Goal: Information Seeking & Learning: Understand process/instructions

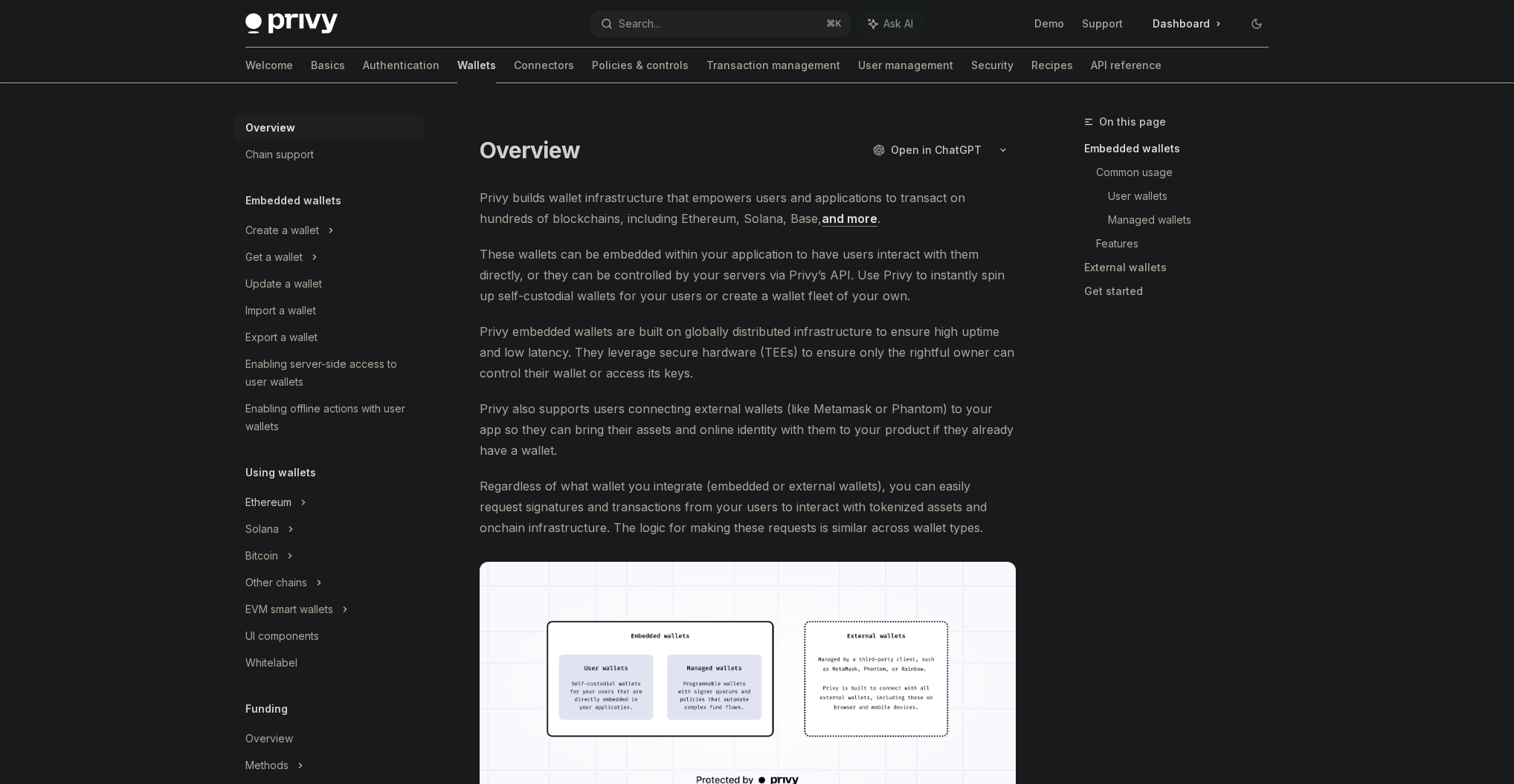
click at [299, 243] on div "Ethereum" at bounding box center [328, 230] width 190 height 27
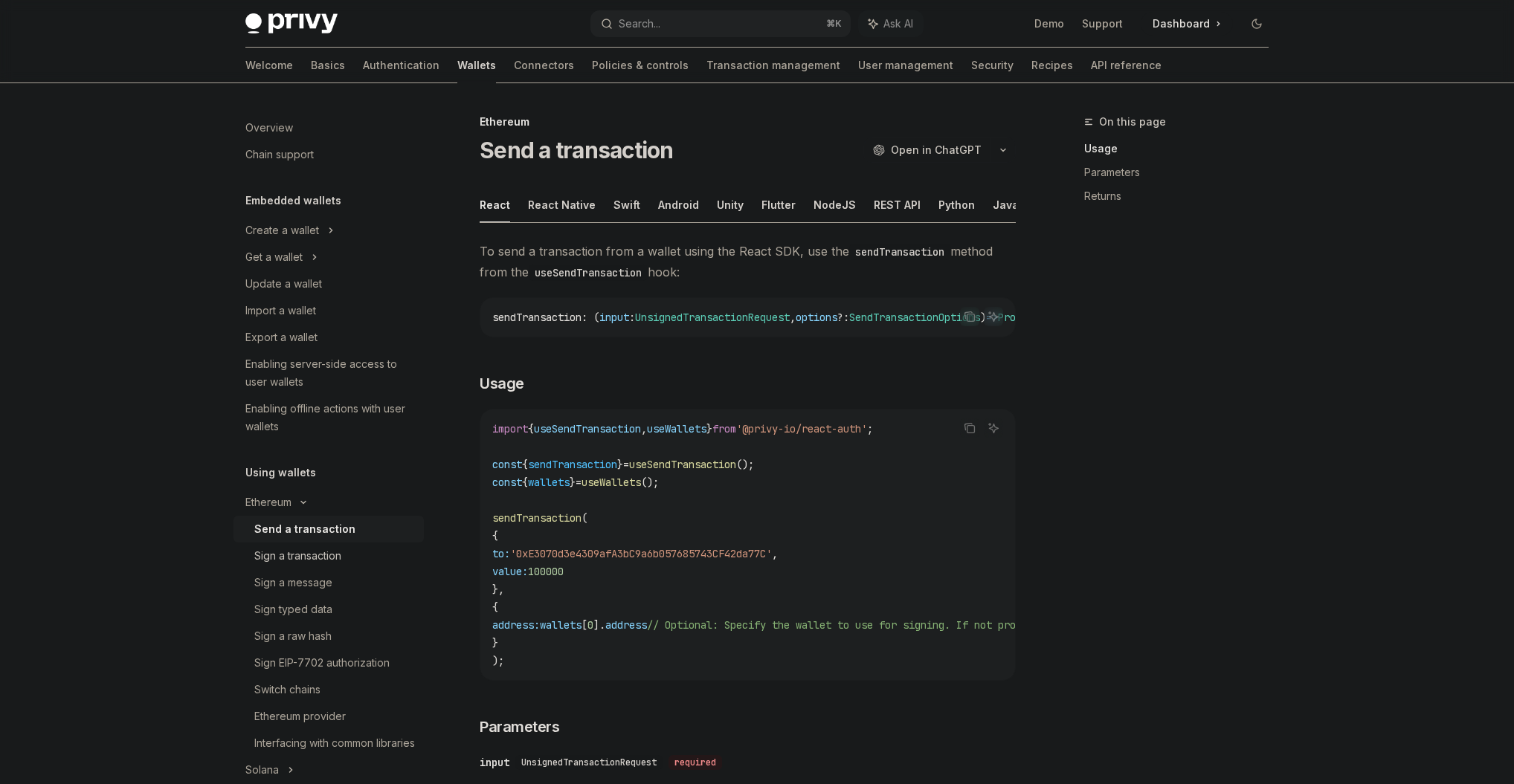
click at [285, 556] on div "Sign a transaction" at bounding box center [297, 555] width 87 height 18
click at [288, 526] on div "Send a transaction" at bounding box center [300, 529] width 92 height 18
click at [292, 540] on link "Send a transaction" at bounding box center [328, 529] width 190 height 27
click at [292, 547] on div "Sign a transaction" at bounding box center [297, 555] width 87 height 18
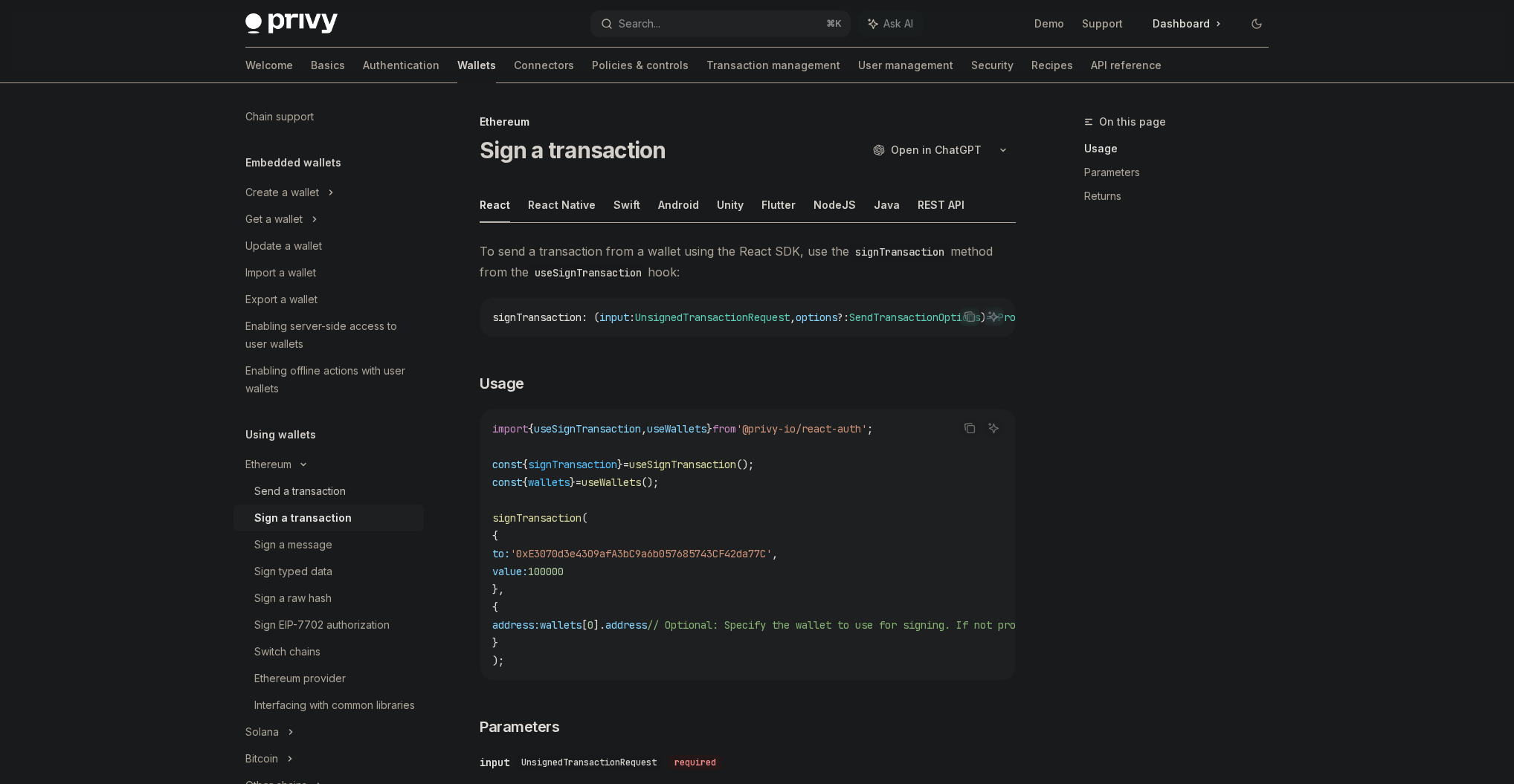
scroll to position [41, 0]
click at [335, 543] on div "Sign a message" at bounding box center [334, 542] width 160 height 18
type textarea "*"
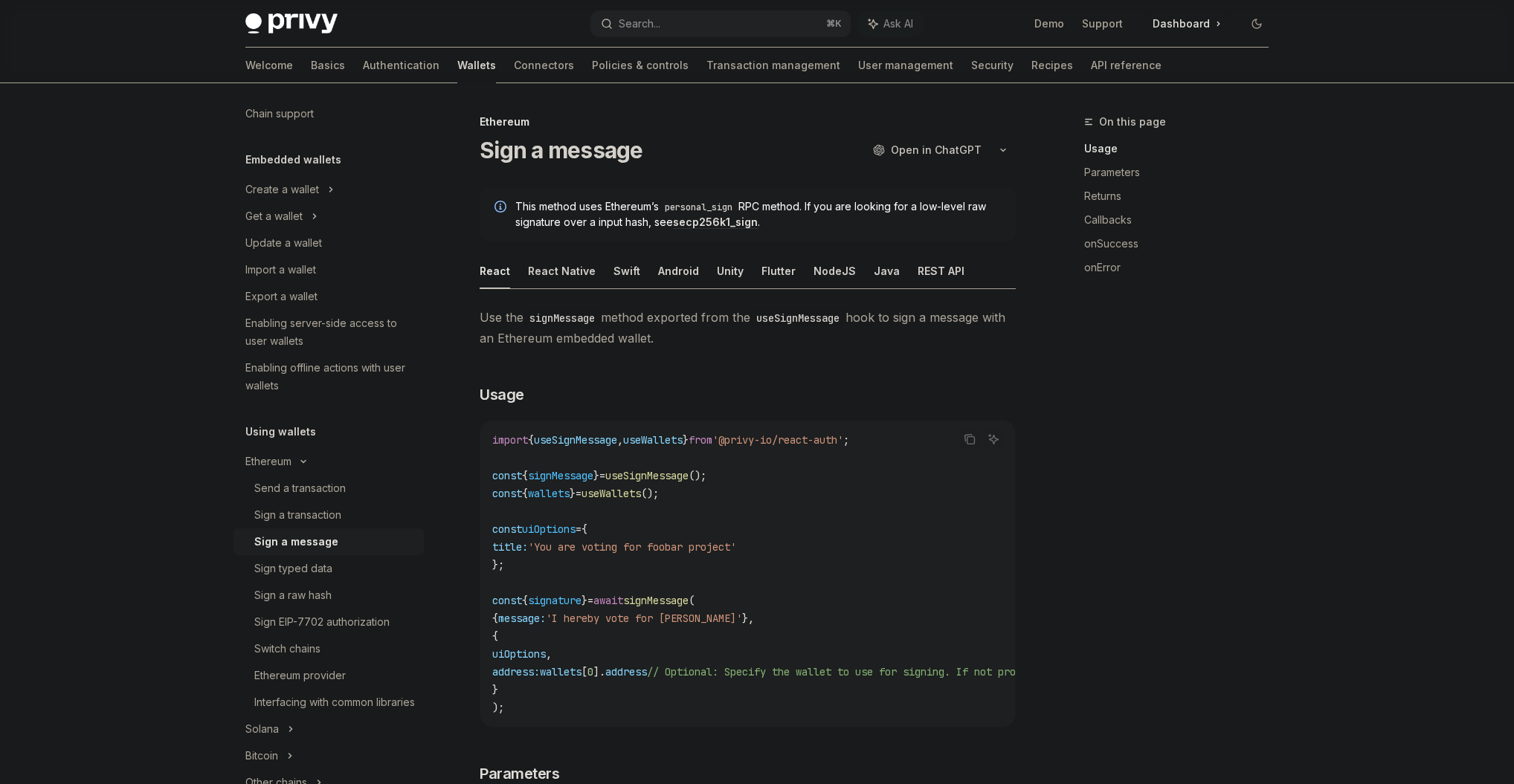
click at [531, 618] on span "message:" at bounding box center [521, 619] width 47 height 14
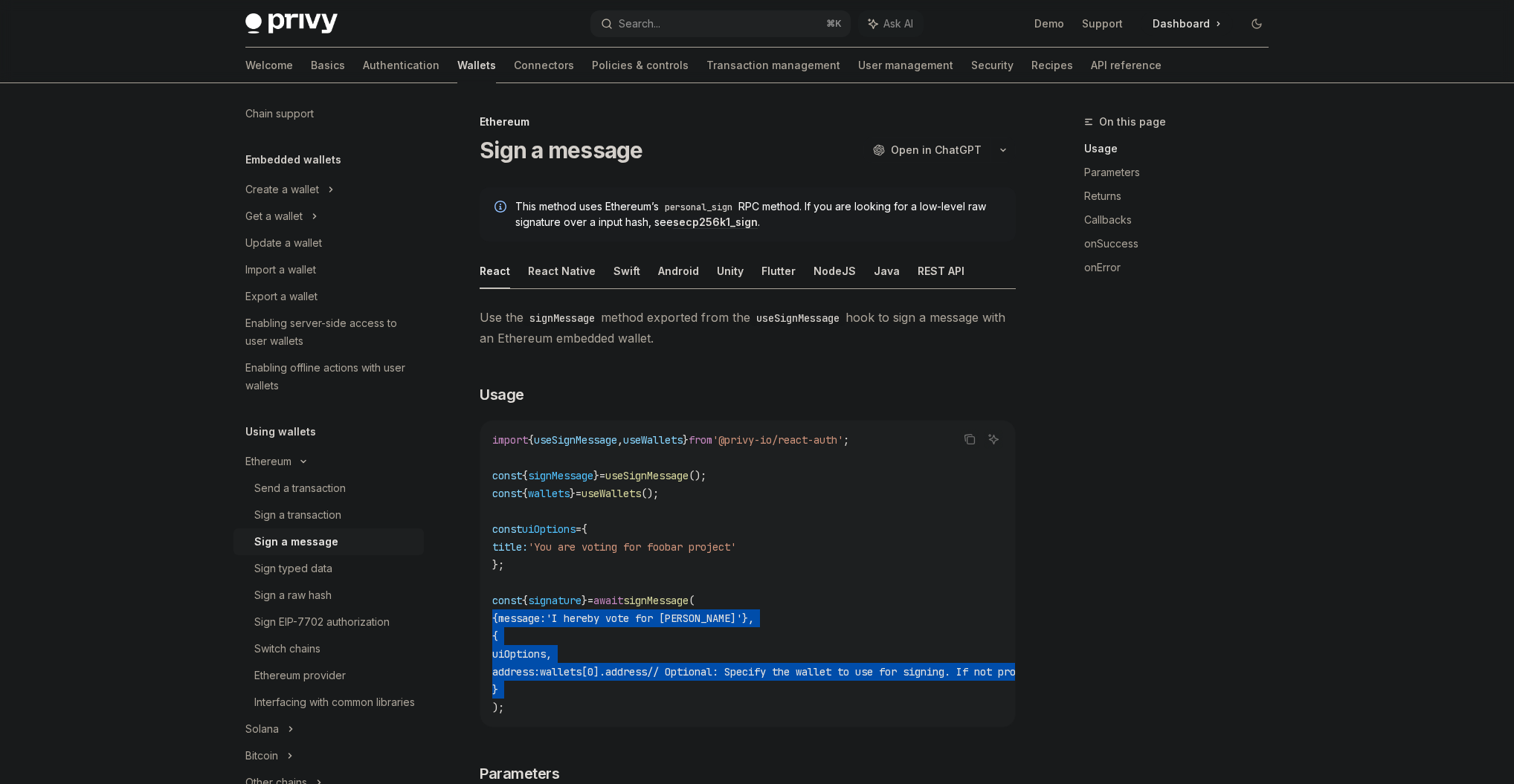
drag, startPoint x: 531, startPoint y: 618, endPoint x: 548, endPoint y: 697, distance: 80.8
click at [548, 697] on code "import { useSignMessage , useWallets } from '@privy-io/react-auth' ; const { si…" at bounding box center [881, 573] width 779 height 285
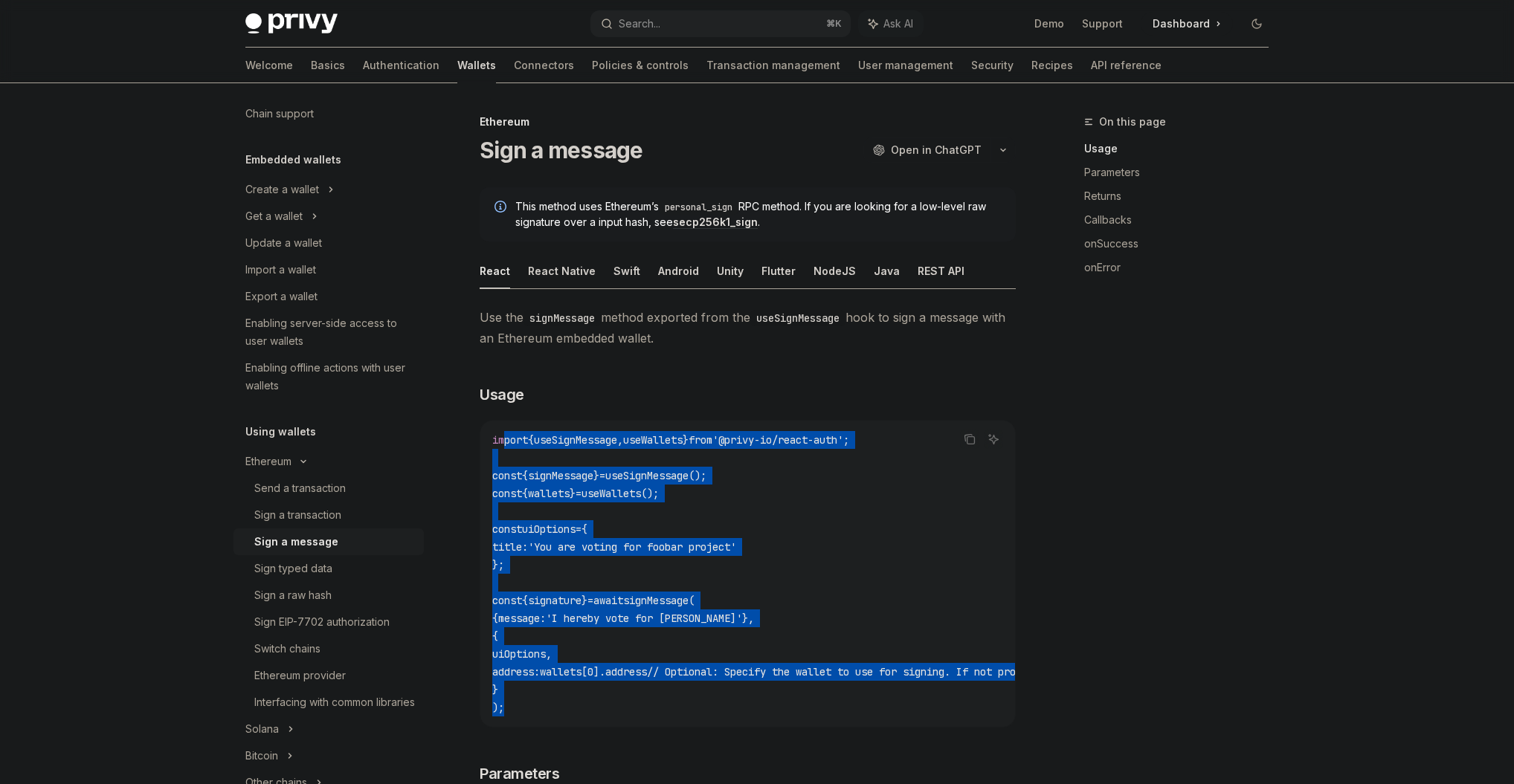
drag, startPoint x: 553, startPoint y: 703, endPoint x: 504, endPoint y: 438, distance: 269.5
click at [504, 438] on code "import { useSignMessage , useWallets } from '@privy-io/react-auth' ; const { si…" at bounding box center [881, 573] width 779 height 285
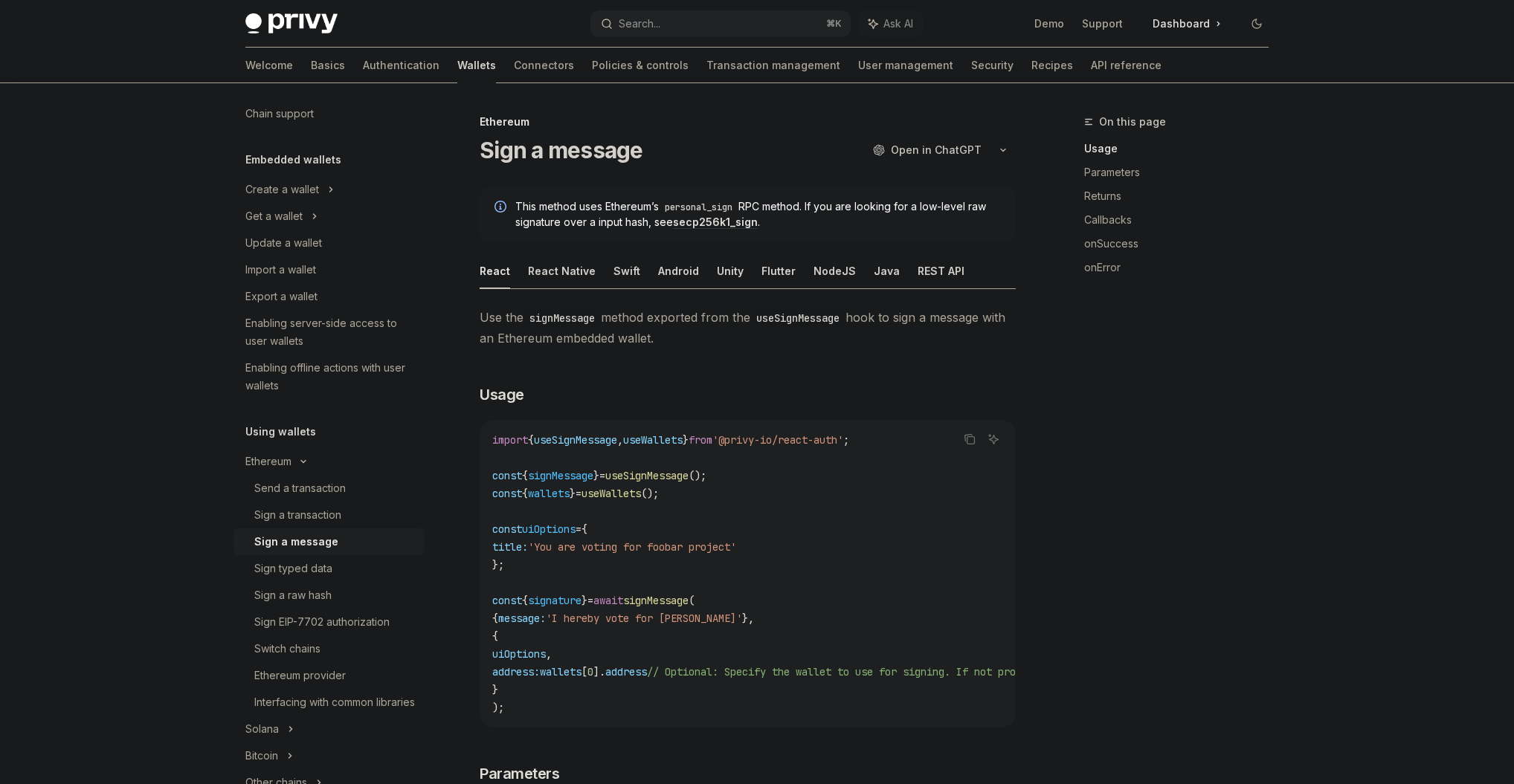
click at [501, 437] on span "import" at bounding box center [510, 440] width 36 height 14
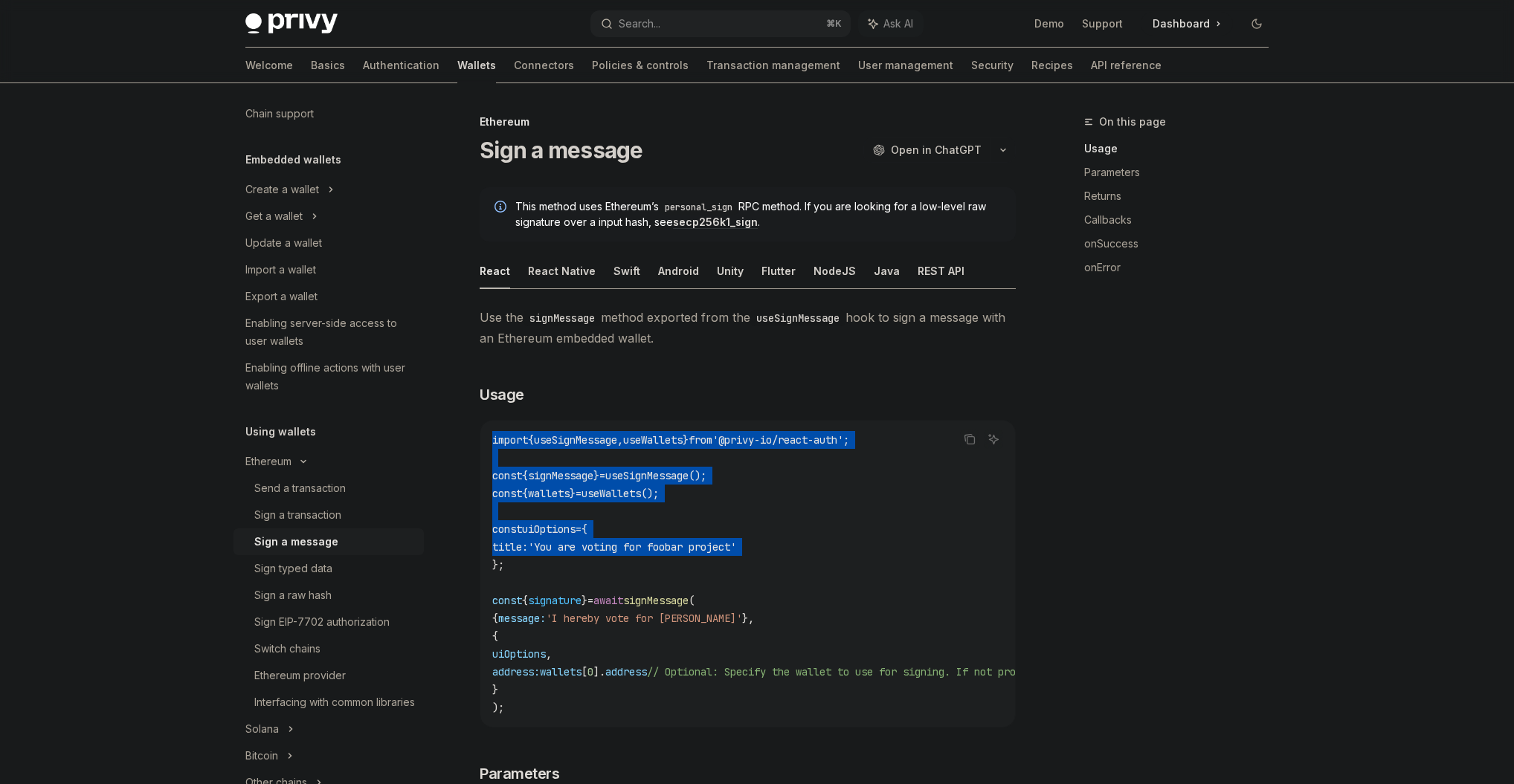
drag, startPoint x: 501, startPoint y: 437, endPoint x: 828, endPoint y: 539, distance: 342.5
click at [828, 539] on code "import { useSignMessage , useWallets } from '@privy-io/react-auth' ; const { si…" at bounding box center [881, 573] width 779 height 285
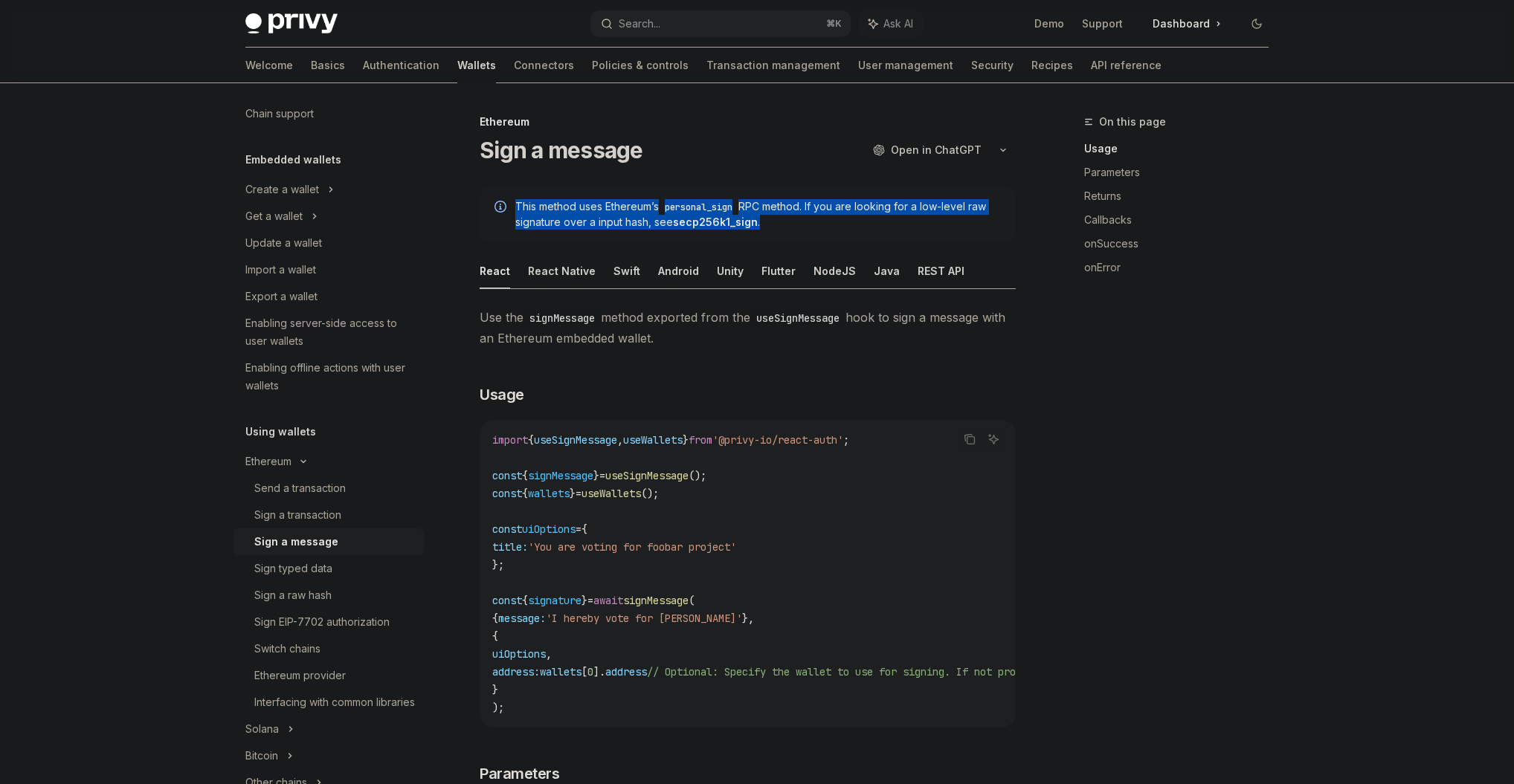
drag, startPoint x: 498, startPoint y: 203, endPoint x: 708, endPoint y: 230, distance: 211.7
click at [708, 230] on div "This method uses Ethereum’s personal_sign RPC method. If you are looking for a …" at bounding box center [747, 214] width 536 height 54
click at [824, 228] on span "This method uses Ethereum’s personal_sign RPC method. If you are looking for a …" at bounding box center [758, 214] width 485 height 31
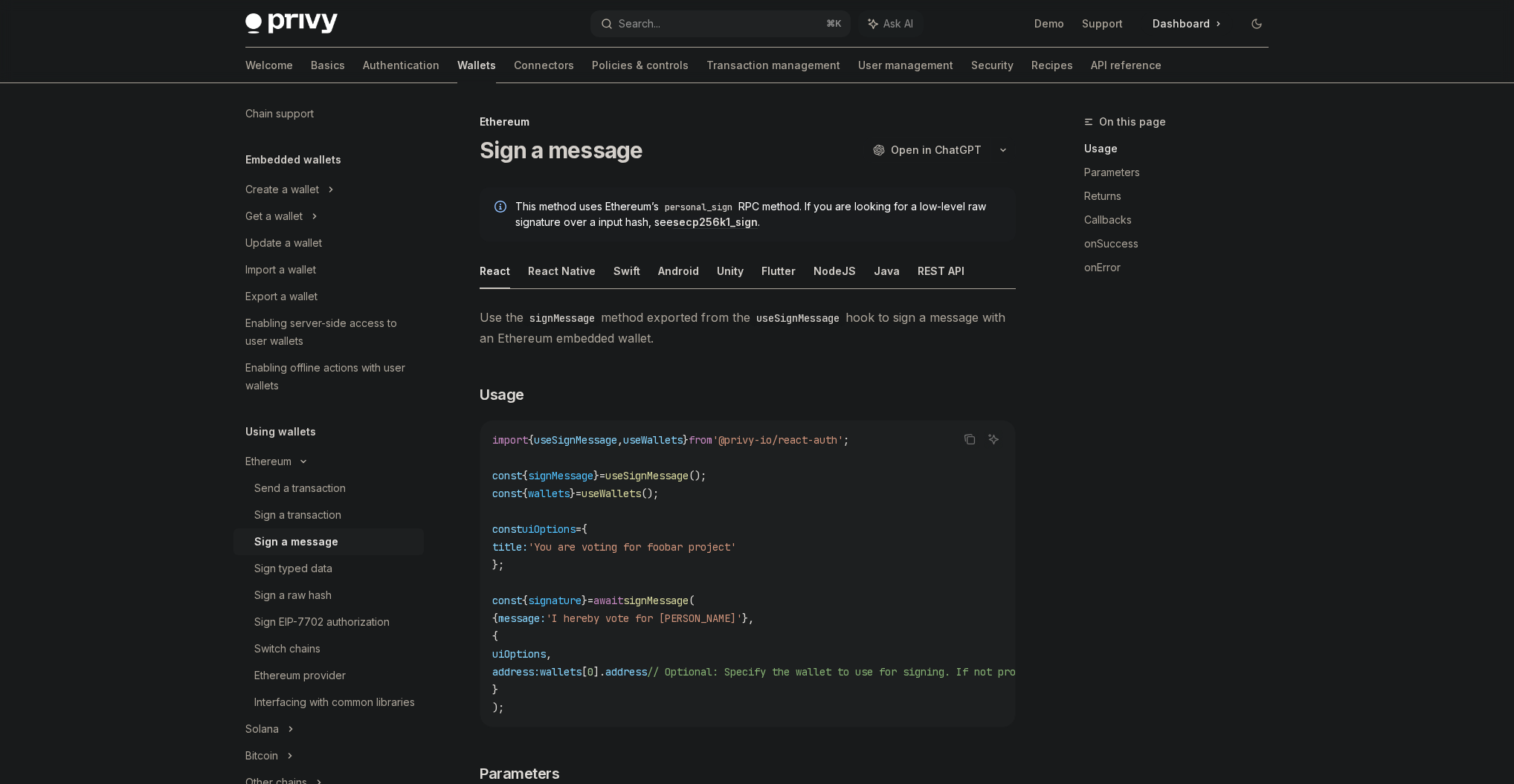
click at [656, 344] on span "Use the signMessage method exported from the useSignMessage hook to sign a mess…" at bounding box center [747, 327] width 536 height 42
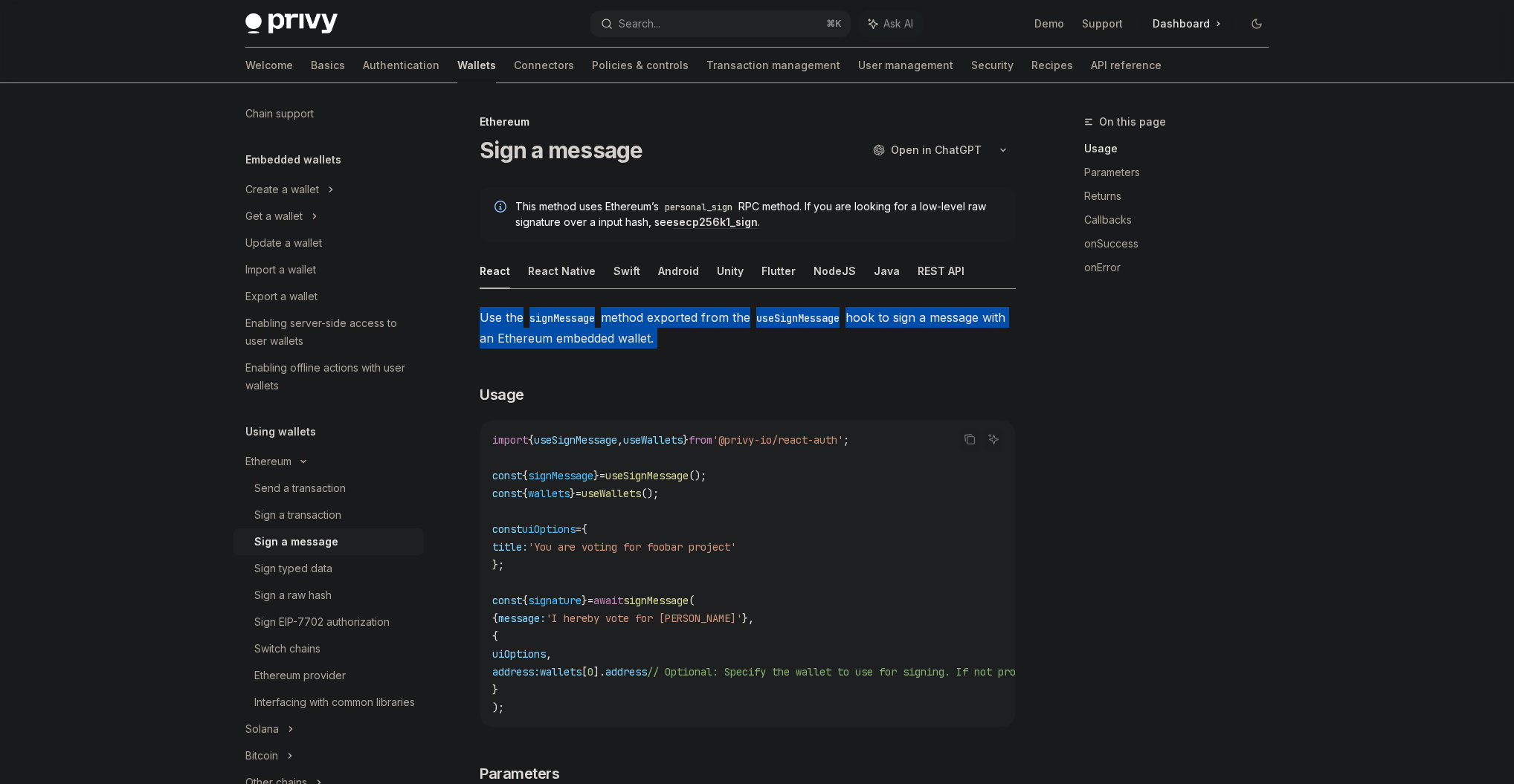
click at [657, 341] on span "Use the signMessage method exported from the useSignMessage hook to sign a mess…" at bounding box center [747, 327] width 536 height 42
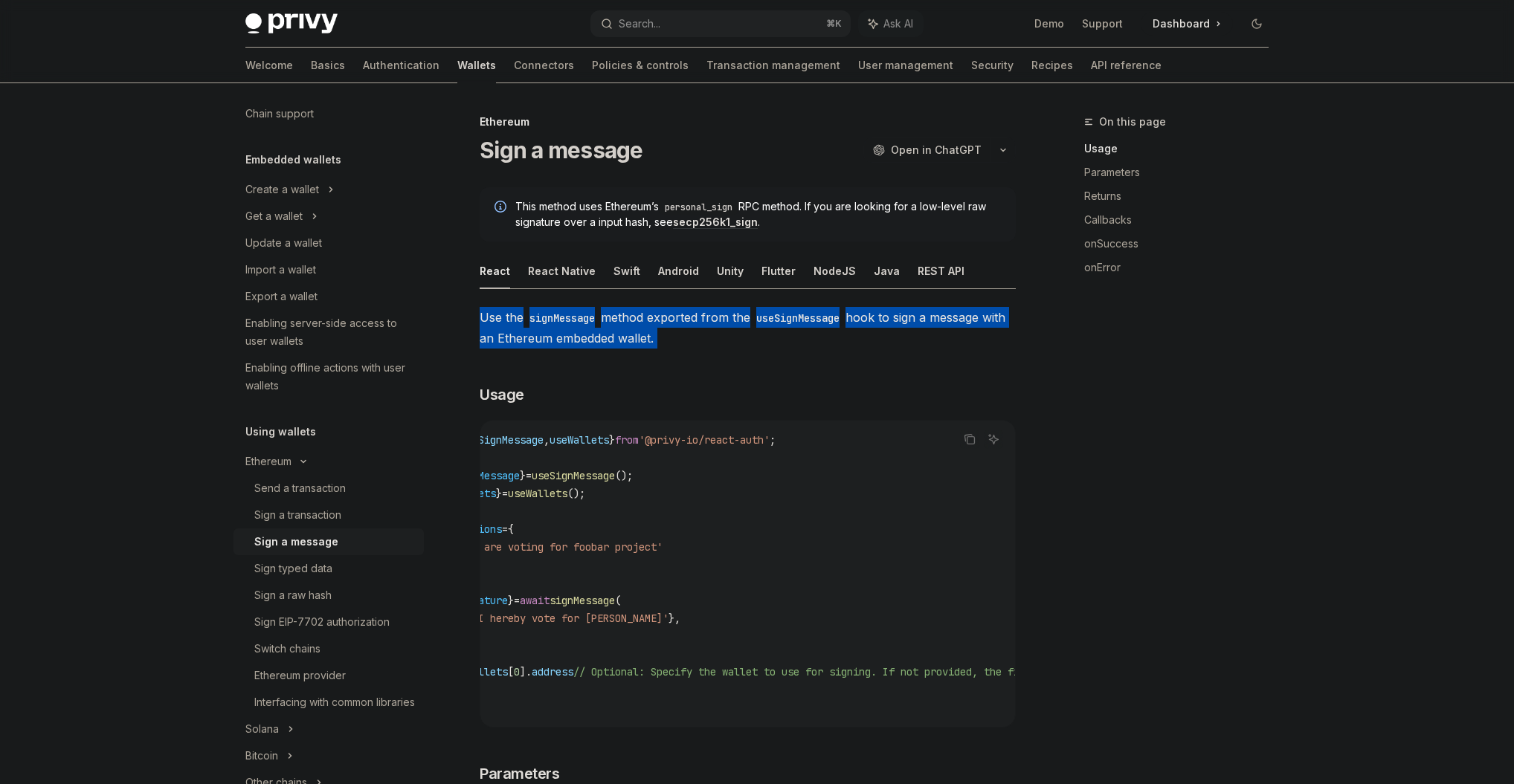
drag, startPoint x: 586, startPoint y: 680, endPoint x: 1011, endPoint y: 672, distance: 425.1
click at [1011, 672] on code "import { useSignMessage , useWallets } from '@privy-io/react-auth' ; const { si…" at bounding box center [808, 573] width 779 height 285
click at [1011, 672] on span "// Optional: Specify the wallet to use for signing. If not provided, the first …" at bounding box center [868, 672] width 589 height 14
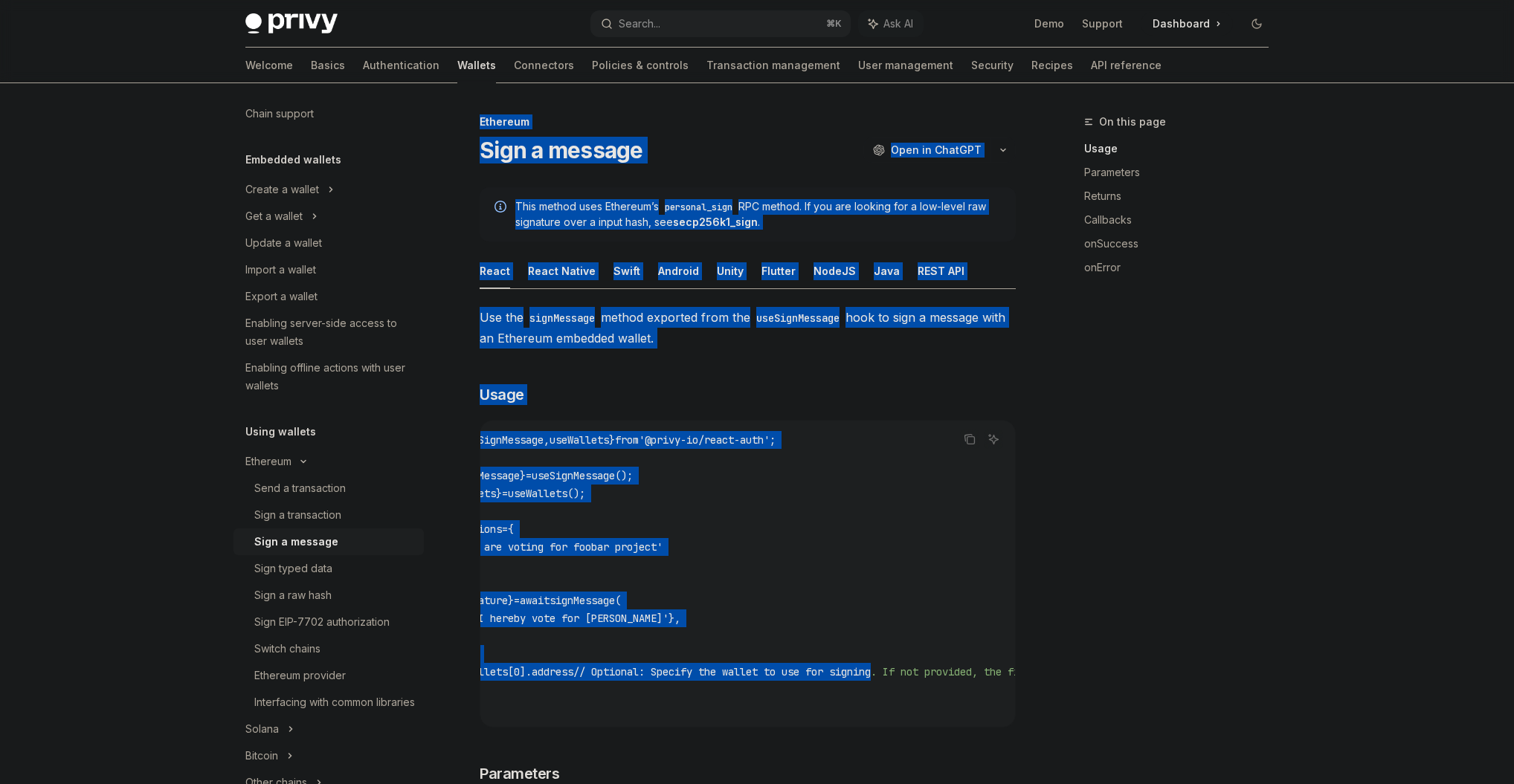
scroll to position [0, 331]
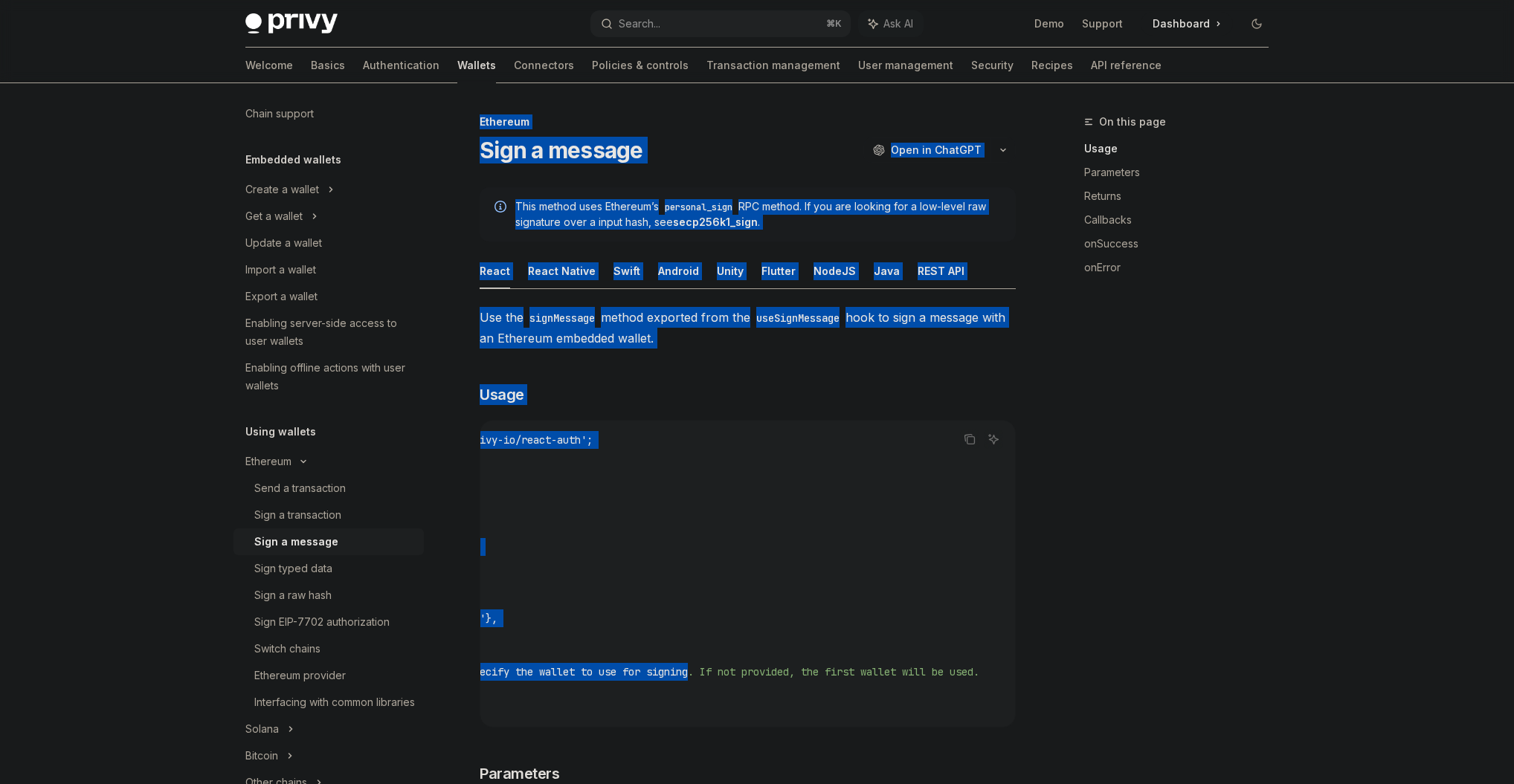
drag, startPoint x: 924, startPoint y: 672, endPoint x: 1018, endPoint y: 666, distance: 94.2
click at [1004, 668] on code "import { useSignMessage , useWallets } from '@privy-io/react-auth' ; const { si…" at bounding box center [625, 573] width 779 height 285
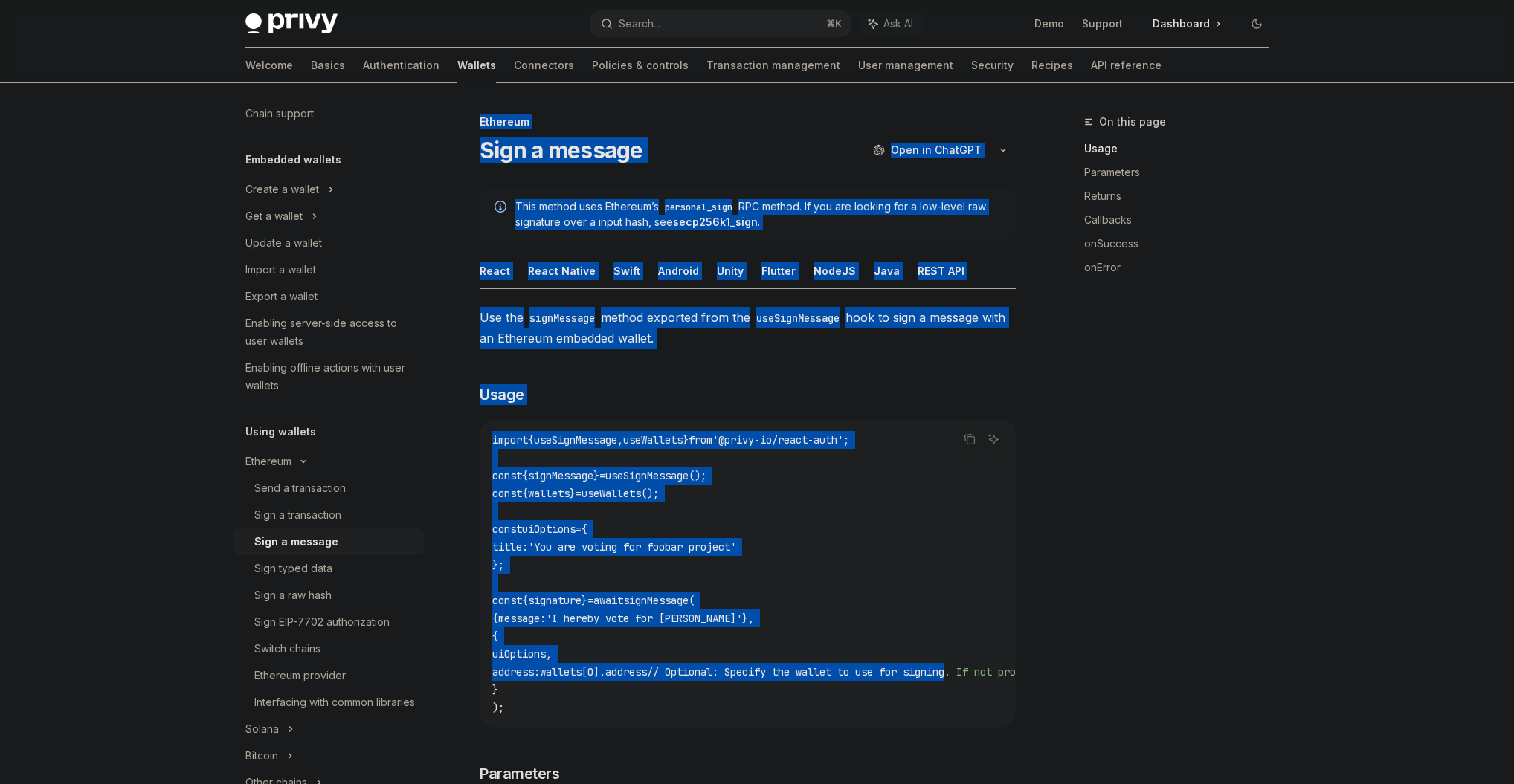
drag, startPoint x: 1012, startPoint y: 670, endPoint x: 582, endPoint y: 657, distance: 430.2
click at [585, 657] on code "import { useSignMessage , useWallets } from '@privy-io/react-auth' ; const { si…" at bounding box center [881, 573] width 779 height 285
